Goal: Task Accomplishment & Management: Manage account settings

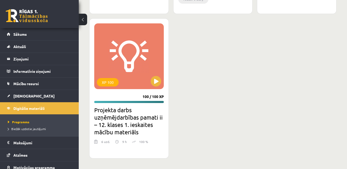
scroll to position [856, 0]
click at [16, 32] on span "Sākums" at bounding box center [19, 34] width 13 height 5
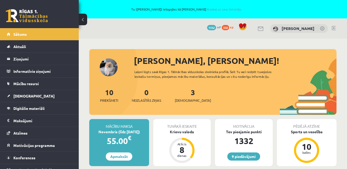
click at [335, 28] on link at bounding box center [334, 28] width 4 height 4
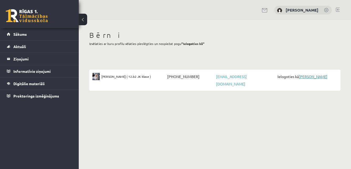
click at [314, 77] on link "[PERSON_NAME]" at bounding box center [313, 76] width 29 height 5
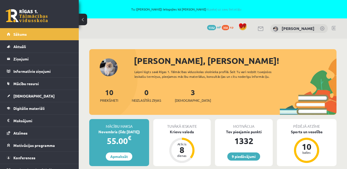
click at [334, 29] on link at bounding box center [334, 28] width 4 height 4
